Goal: Task Accomplishment & Management: Use online tool/utility

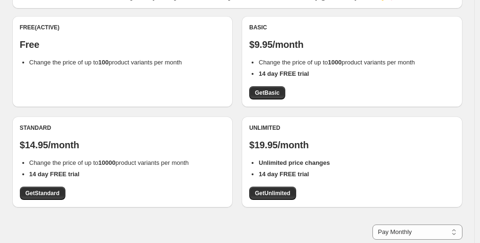
scroll to position [95, 0]
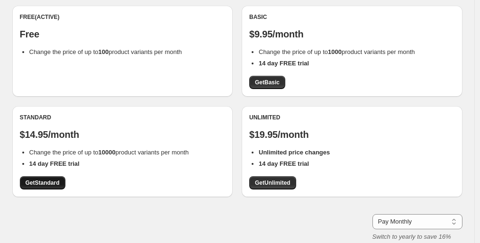
click at [54, 182] on span "Get Standard" at bounding box center [43, 183] width 34 height 8
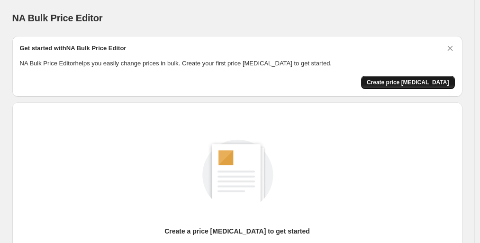
click at [402, 84] on span "Create price [MEDICAL_DATA]" at bounding box center [407, 83] width 82 height 8
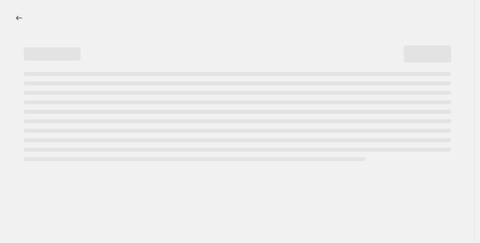
select select "percentage"
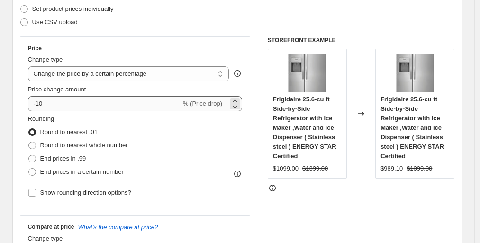
scroll to position [142, 0]
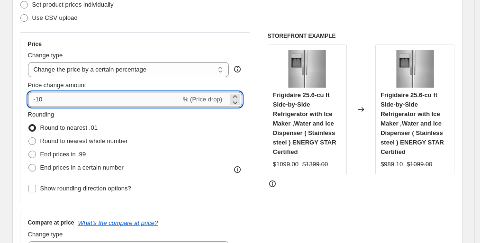
drag, startPoint x: 40, startPoint y: 102, endPoint x: 95, endPoint y: 94, distance: 55.5
click at [95, 94] on input "-10" at bounding box center [104, 99] width 153 height 15
type input "-60"
click at [182, 48] on div "Price Change type Change the price to a certain amount Change the price by a ce…" at bounding box center [135, 117] width 214 height 155
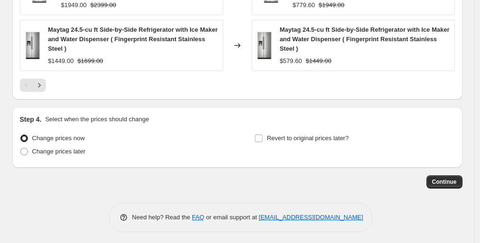
scroll to position [776, 0]
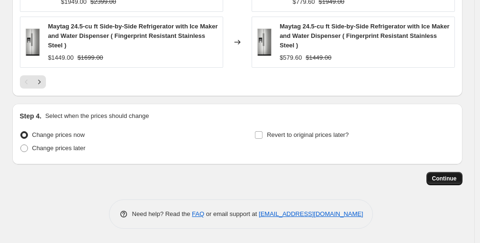
click at [437, 177] on span "Continue" at bounding box center [444, 179] width 25 height 8
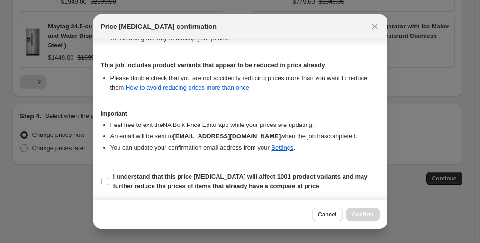
scroll to position [208, 0]
drag, startPoint x: 124, startPoint y: 181, endPoint x: 169, endPoint y: 175, distance: 45.9
click at [124, 180] on span "I understand that this price [MEDICAL_DATA] will affect 1001 product variants a…" at bounding box center [246, 180] width 266 height 19
click at [109, 180] on input "I understand that this price [MEDICAL_DATA] will affect 1001 product variants a…" at bounding box center [105, 181] width 8 height 8
checkbox input "true"
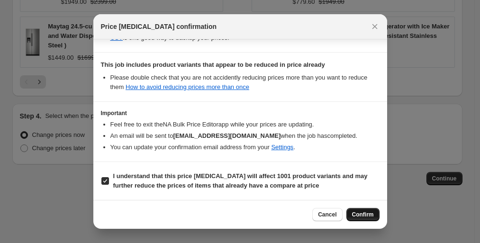
click at [359, 215] on span "Confirm" at bounding box center [363, 215] width 22 height 8
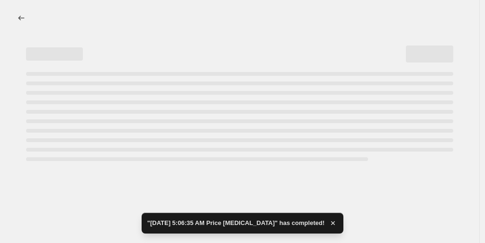
select select "percentage"
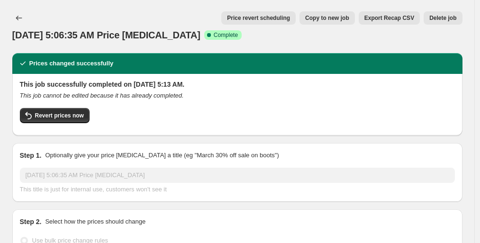
click at [154, 22] on div "Price revert scheduling Copy to new job Export Recap CSV Delete job" at bounding box center [252, 17] width 419 height 13
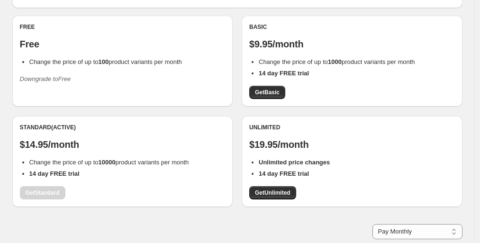
scroll to position [95, 0]
